Goal: Information Seeking & Learning: Find specific fact

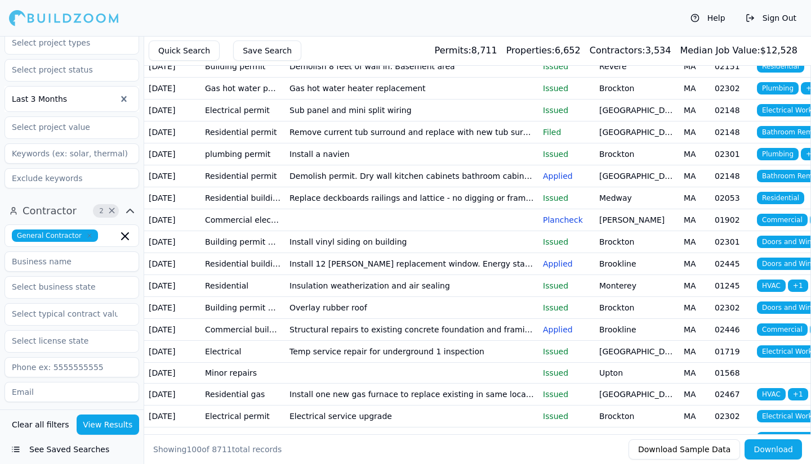
scroll to position [225, 0]
click at [79, 266] on input at bounding box center [72, 261] width 135 height 20
type input "stonebridge homes inc"
click at [119, 423] on button "View Results" at bounding box center [108, 425] width 63 height 20
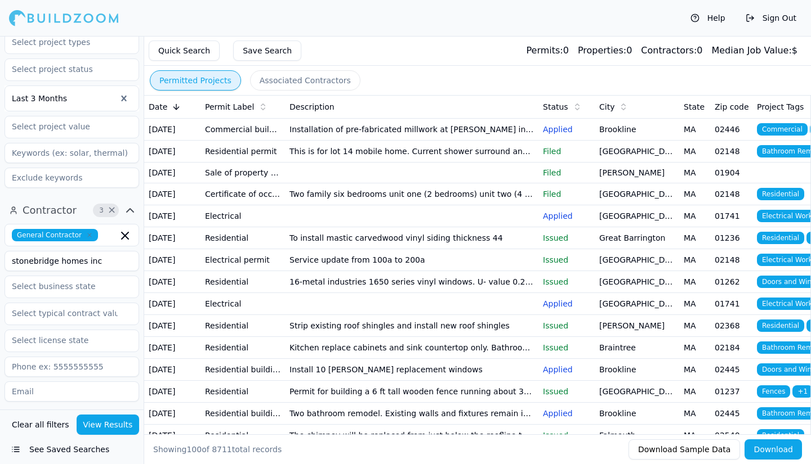
click at [387, 162] on td "This is for lot 14 mobile home. Current shower surround and replace with new sh…" at bounding box center [411, 151] width 253 height 22
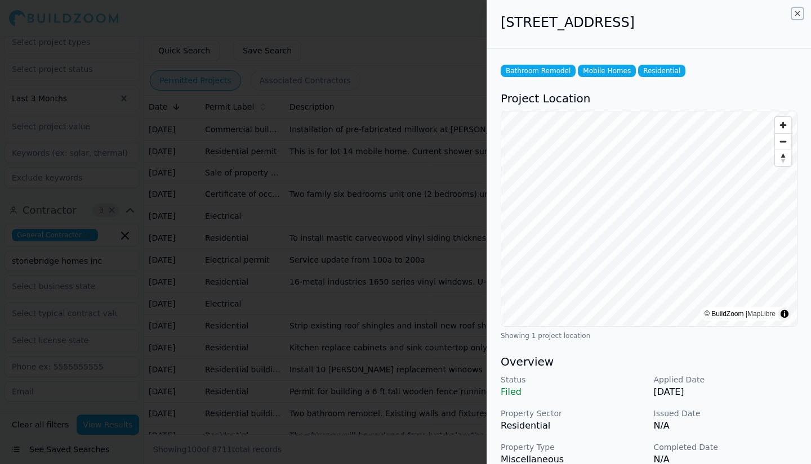
click at [799, 14] on icon "button" at bounding box center [797, 13] width 9 height 9
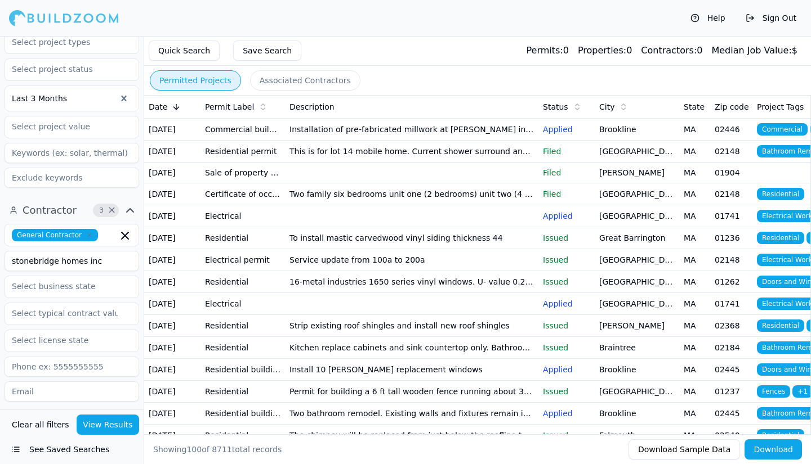
drag, startPoint x: 97, startPoint y: 258, endPoint x: 3, endPoint y: 244, distance: 95.6
click at [0, 246] on div "Contractor 3 × General Contractor stonebridge homes inc Verified License Has Ph…" at bounding box center [72, 389] width 144 height 385
type input "[PERSON_NAME] builders"
click at [124, 236] on icon "button" at bounding box center [125, 236] width 14 height 14
click at [128, 193] on div "Project 1 × Last 3 Months" at bounding box center [72, 73] width 144 height 247
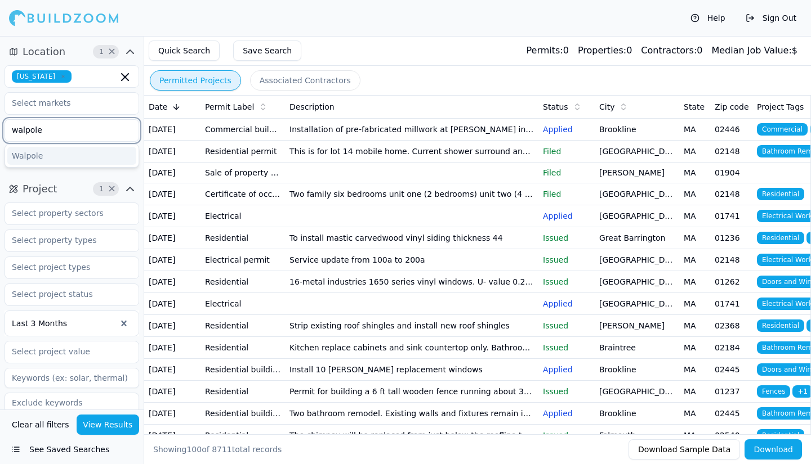
drag, startPoint x: 80, startPoint y: 129, endPoint x: 0, endPoint y: 122, distance: 80.8
click at [0, 122] on div "Location 1 × [US_STATE] walpole [GEOGRAPHIC_DATA]" at bounding box center [72, 106] width 144 height 137
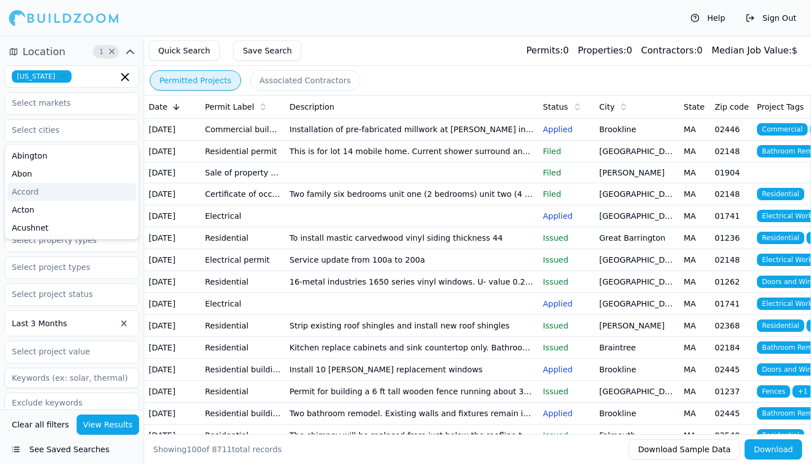
click at [244, 23] on div "Help Sign Out" at bounding box center [405, 18] width 811 height 36
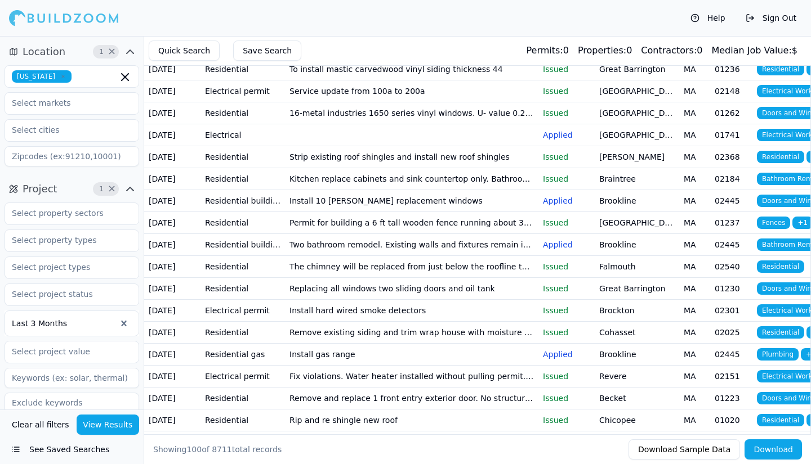
click at [108, 426] on button "View Results" at bounding box center [108, 425] width 63 height 20
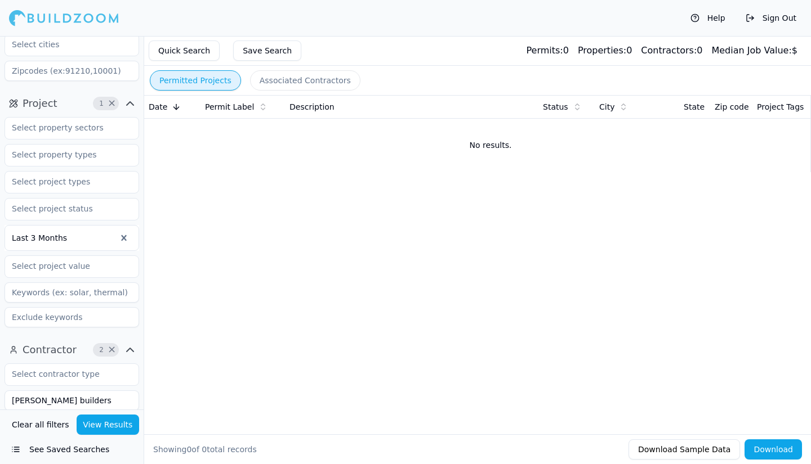
scroll to position [115, 0]
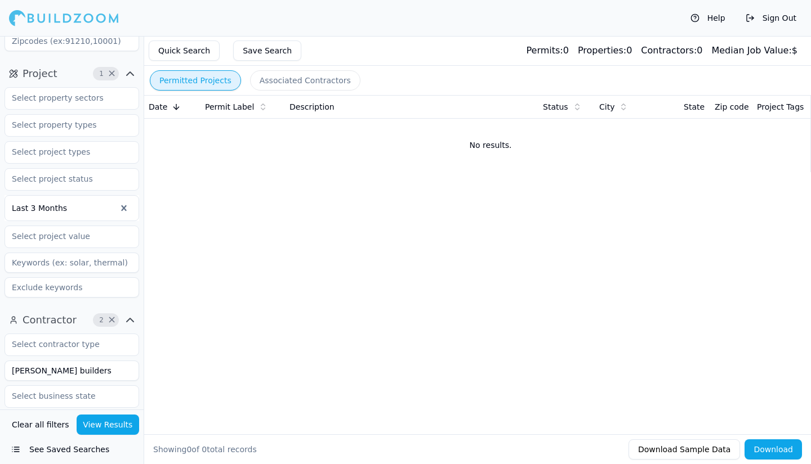
drag, startPoint x: 101, startPoint y: 370, endPoint x: 45, endPoint y: 376, distance: 56.1
click at [45, 376] on input "[PERSON_NAME] builders" at bounding box center [72, 371] width 135 height 20
type input "[PERSON_NAME]"
click at [110, 432] on button "View Results" at bounding box center [108, 425] width 63 height 20
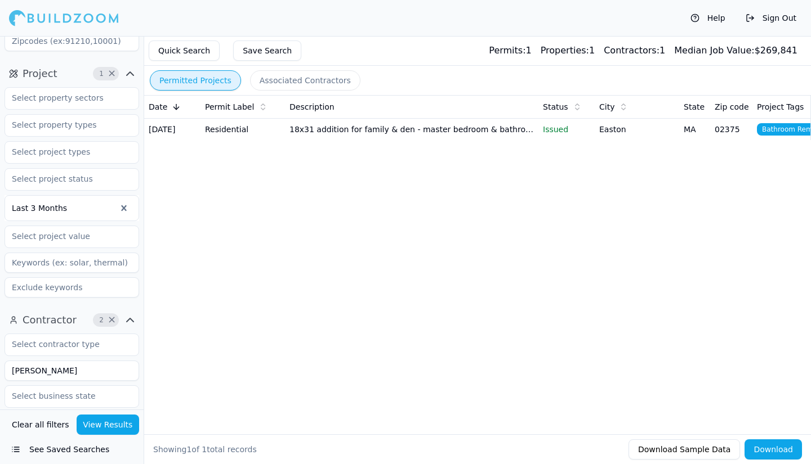
click at [342, 132] on td "18x31 addition for family & den - master bedroom & bathroom on 2nd floor" at bounding box center [411, 129] width 253 height 22
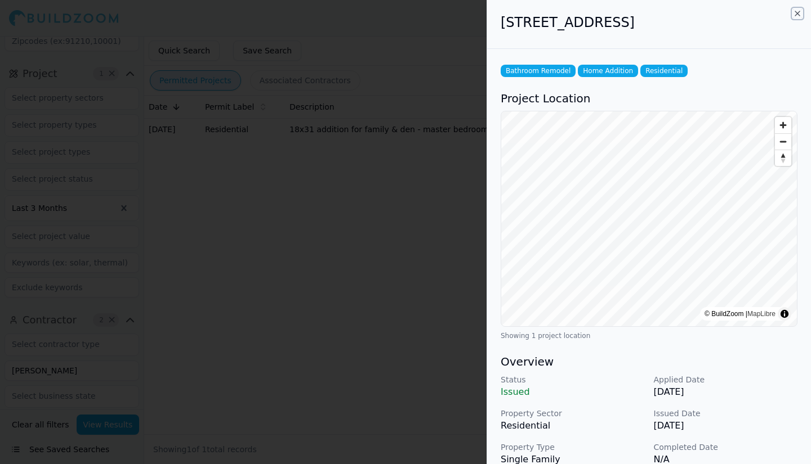
click at [797, 16] on icon "button" at bounding box center [797, 13] width 9 height 9
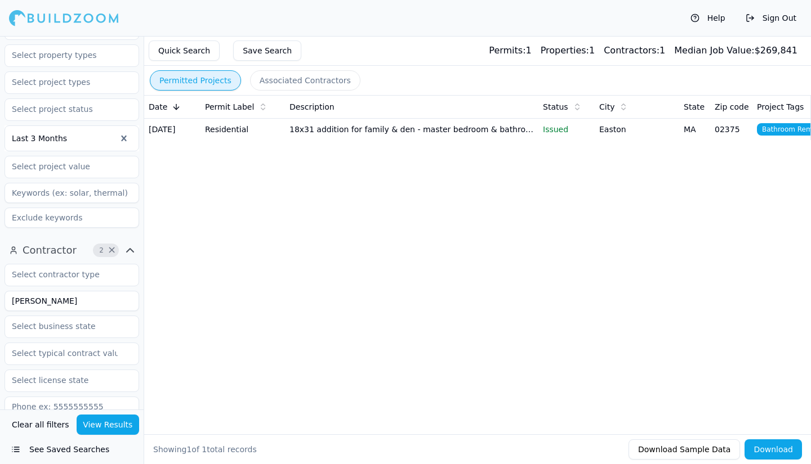
scroll to position [172, 0]
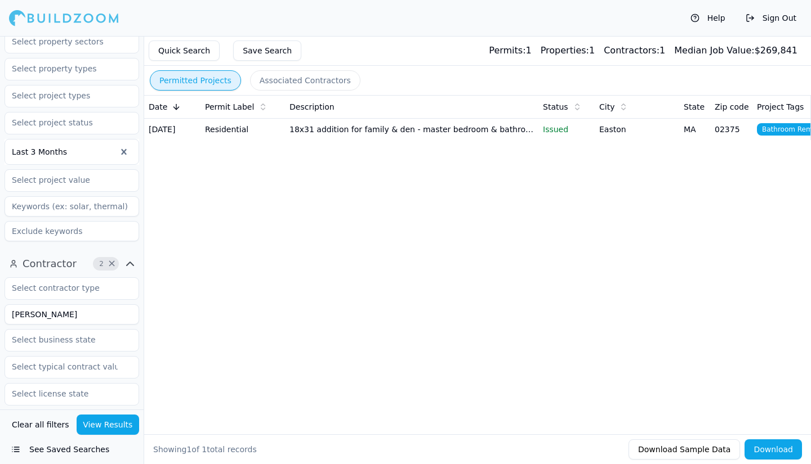
drag, startPoint x: 39, startPoint y: 314, endPoint x: 0, endPoint y: 307, distance: 39.9
click at [0, 307] on div "Contractor 2 × [PERSON_NAME] Verified License Has Phone Has Email Has Permits M…" at bounding box center [72, 442] width 144 height 385
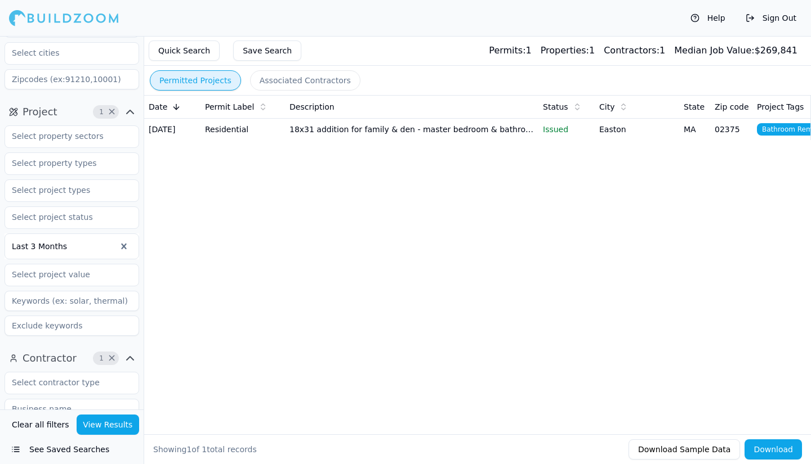
scroll to position [115, 0]
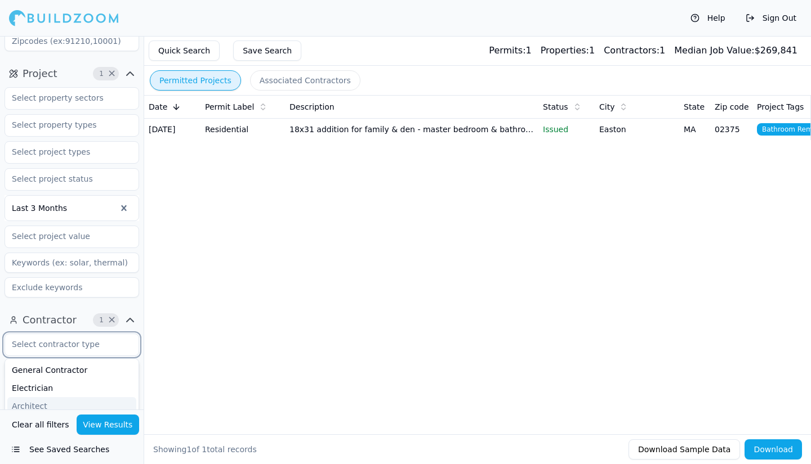
click at [103, 346] on input "text" at bounding box center [64, 344] width 119 height 20
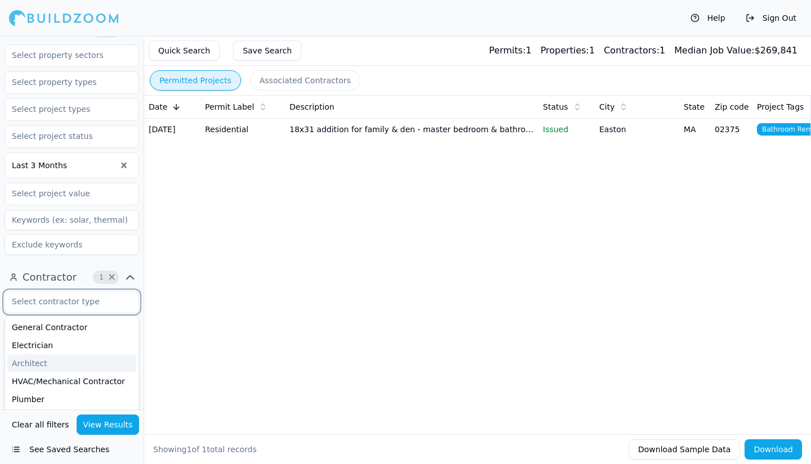
scroll to position [172, 0]
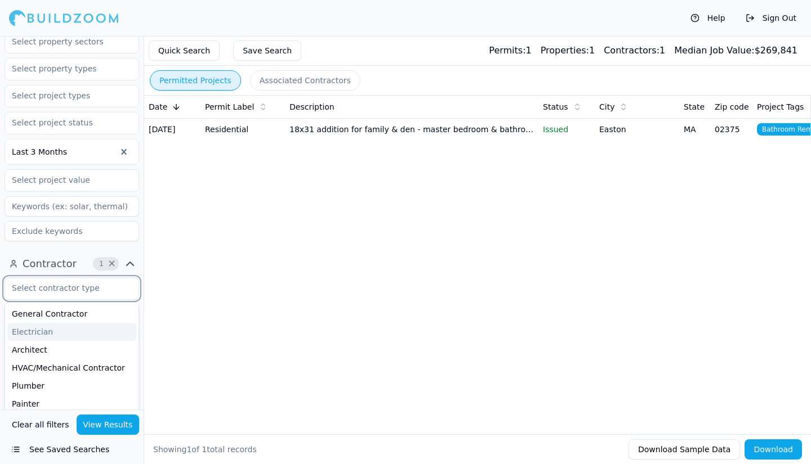
click at [28, 325] on div "Electrician" at bounding box center [71, 332] width 129 height 18
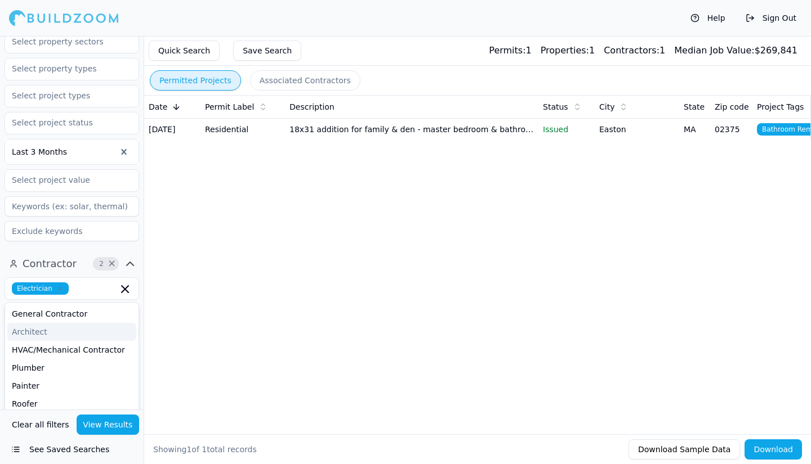
click at [178, 311] on div "Permitted Projects Associated Contractors Date Permit Label Description Status …" at bounding box center [477, 250] width 667 height 428
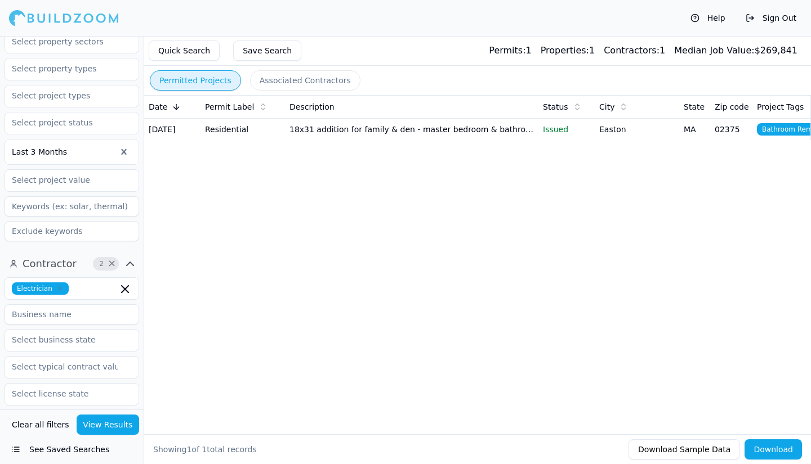
scroll to position [3, 0]
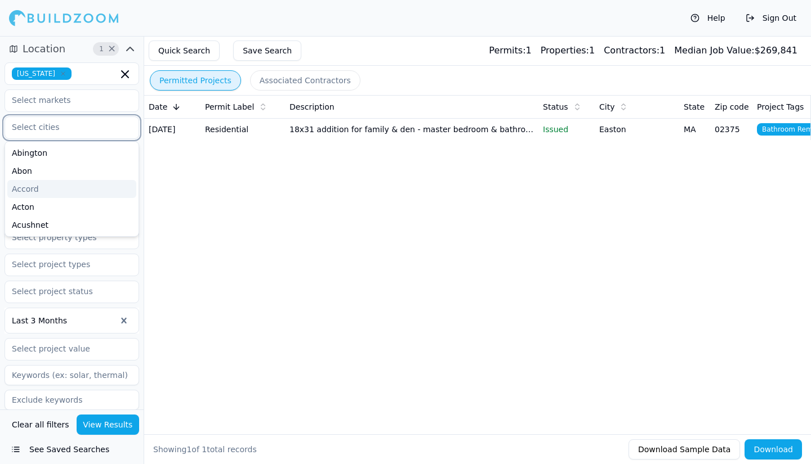
click at [59, 129] on input "text" at bounding box center [64, 127] width 119 height 20
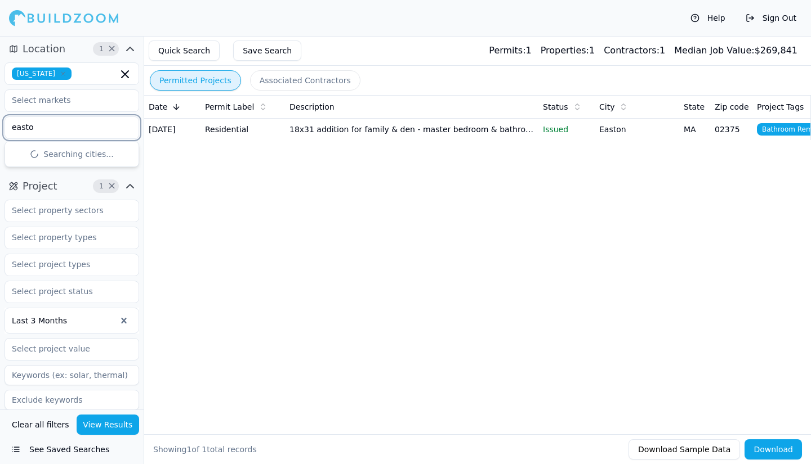
type input "easton"
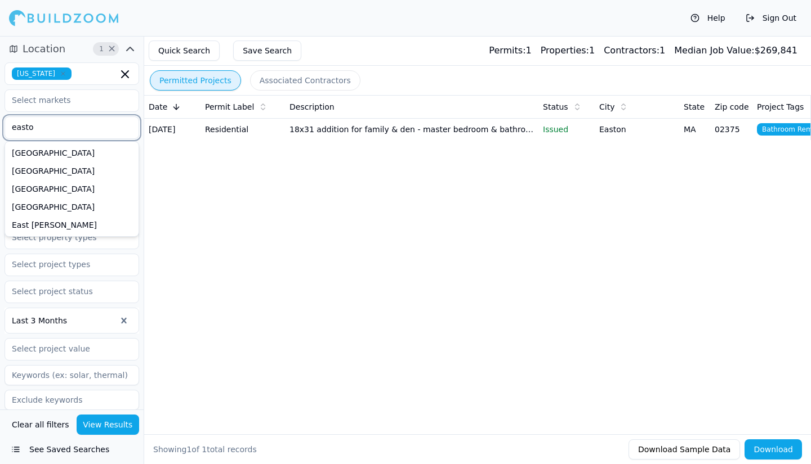
type input "easton"
click at [33, 156] on div "Easton" at bounding box center [71, 153] width 129 height 18
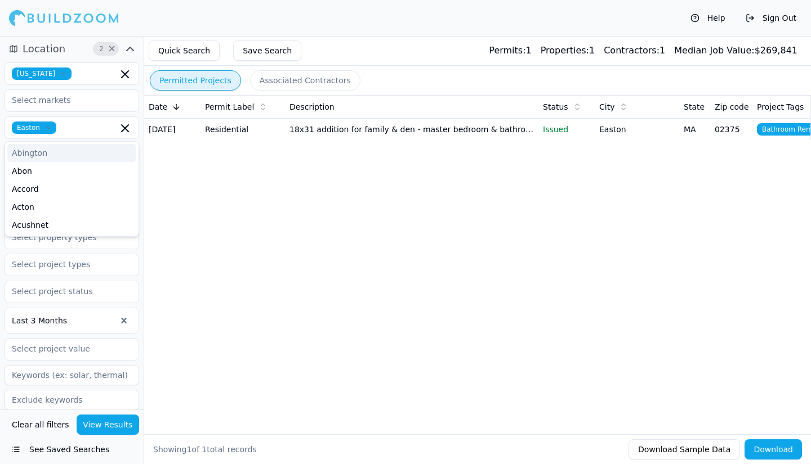
click at [122, 433] on button "View Results" at bounding box center [108, 425] width 63 height 20
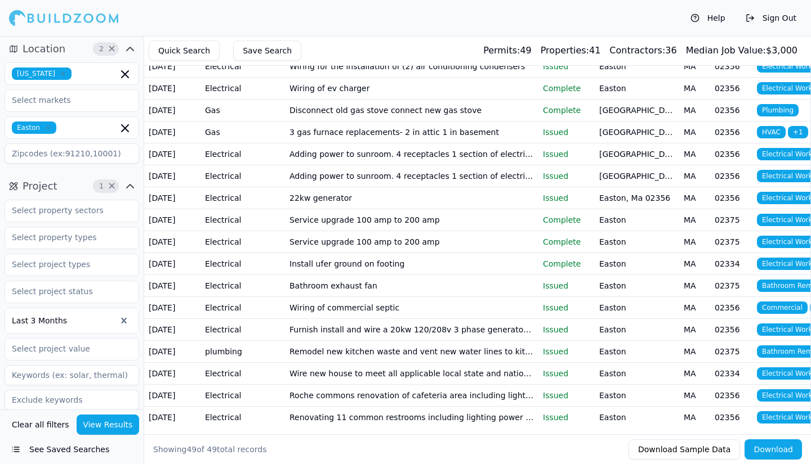
scroll to position [1131, 0]
click at [384, 231] on td "Service upgrade 100 amp to 200 amp" at bounding box center [411, 242] width 253 height 22
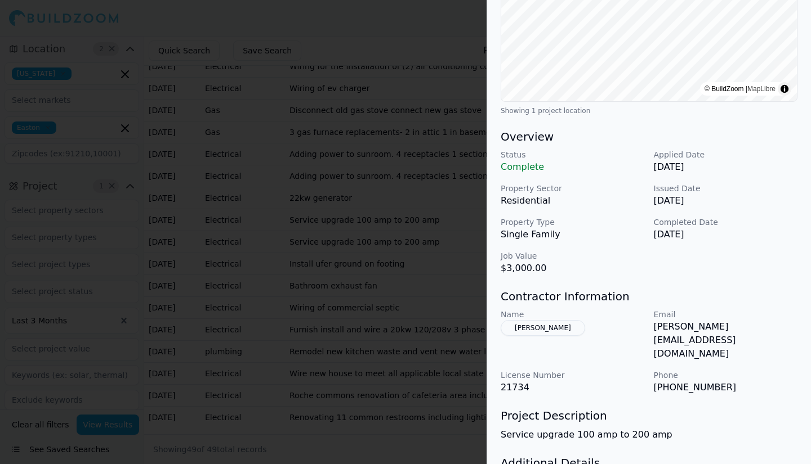
scroll to position [0, 0]
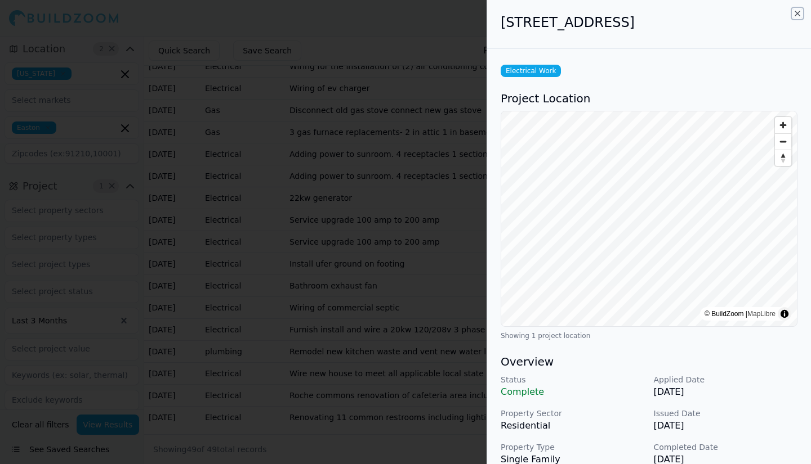
click at [799, 11] on icon "button" at bounding box center [797, 13] width 9 height 9
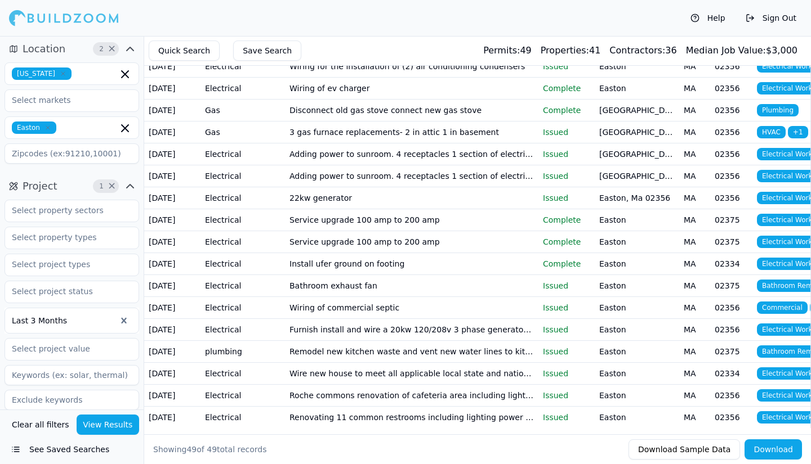
click at [359, 209] on td "Service upgrade 100 amp to 200 amp" at bounding box center [411, 220] width 253 height 22
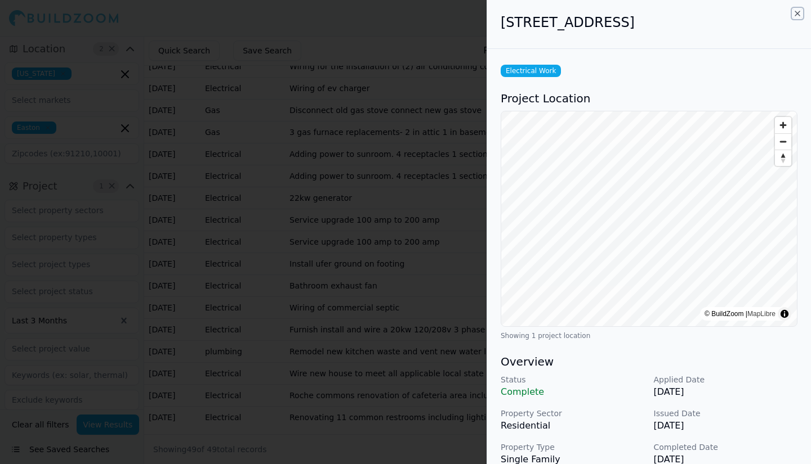
click at [798, 14] on icon "button" at bounding box center [797, 13] width 9 height 9
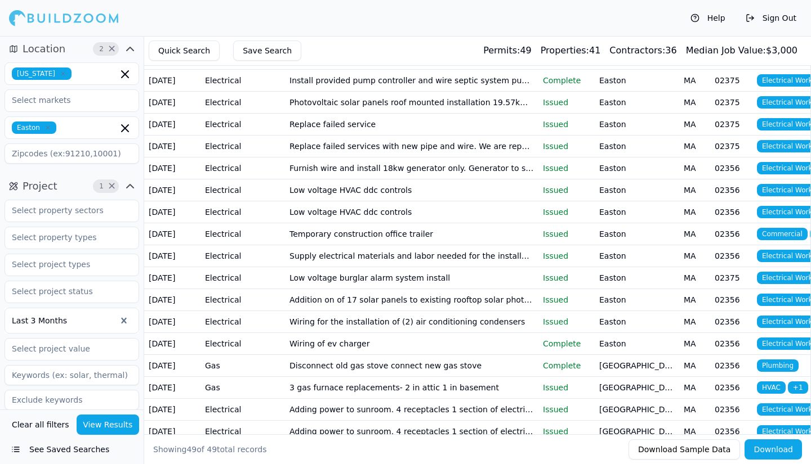
scroll to position [455, 0]
